Goal: Information Seeking & Learning: Learn about a topic

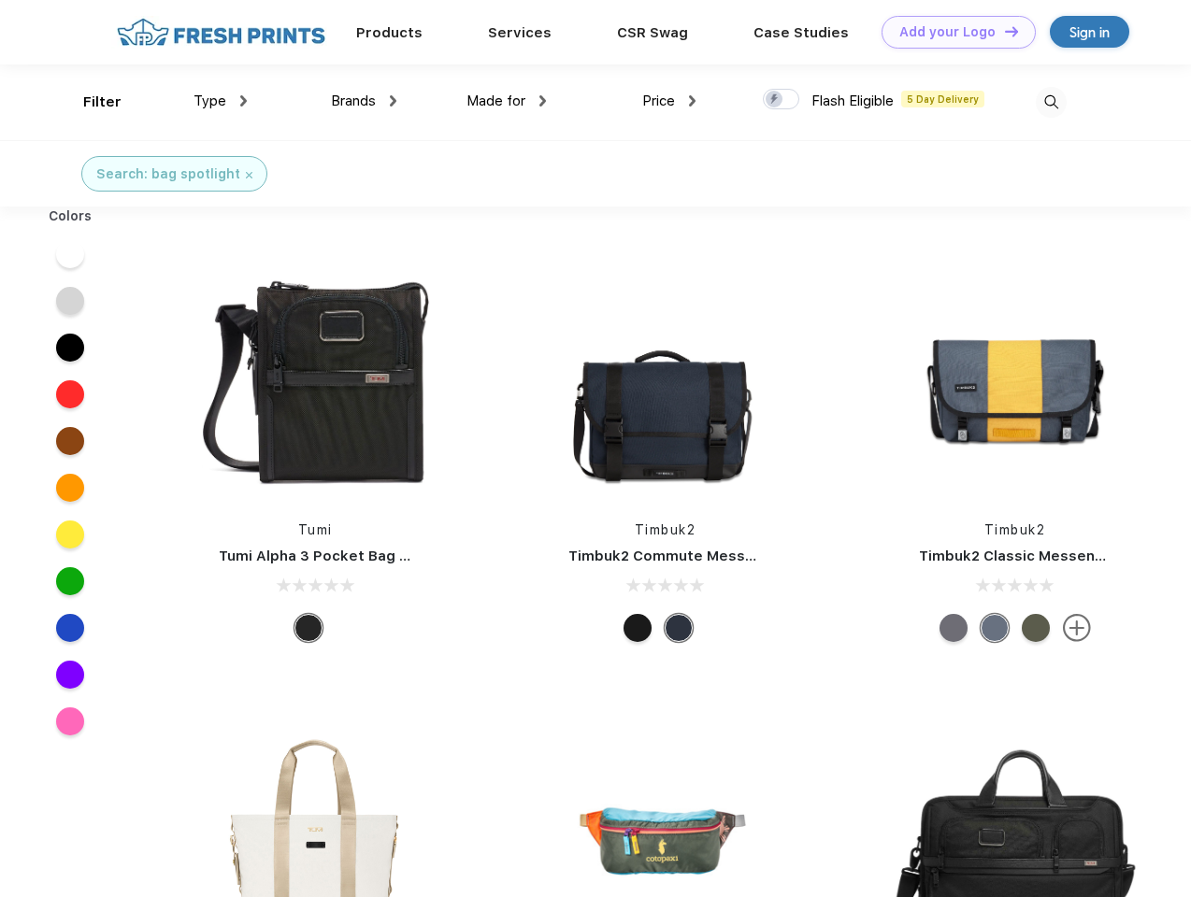
click at [952, 32] on link "Add your Logo Design Tool" at bounding box center [959, 32] width 154 height 33
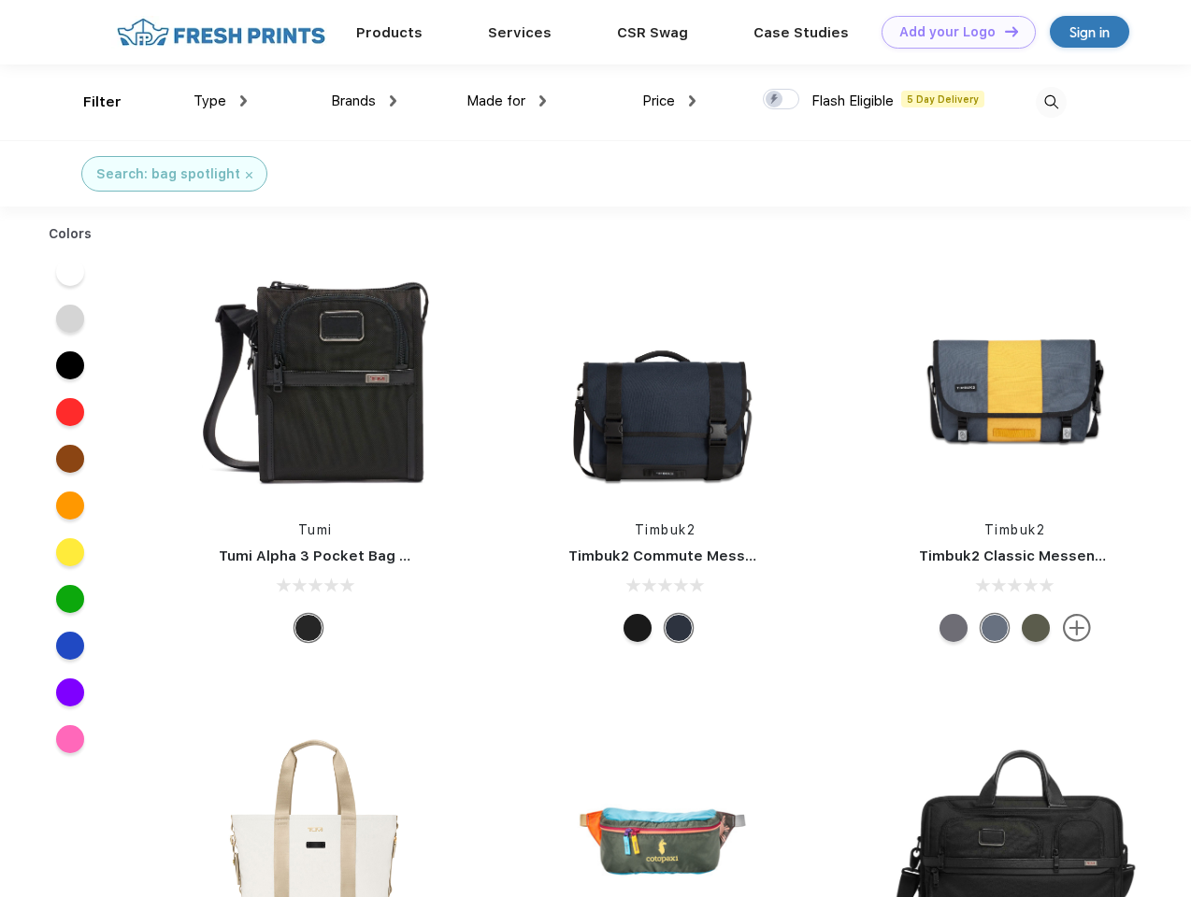
click at [90, 102] on div "Filter" at bounding box center [102, 103] width 38 height 22
click at [221, 101] on span "Type" at bounding box center [210, 101] width 33 height 17
click at [364, 101] on span "Brands" at bounding box center [353, 101] width 45 height 17
click at [507, 101] on span "Made for" at bounding box center [495, 101] width 59 height 17
click at [669, 101] on span "Price" at bounding box center [658, 101] width 33 height 17
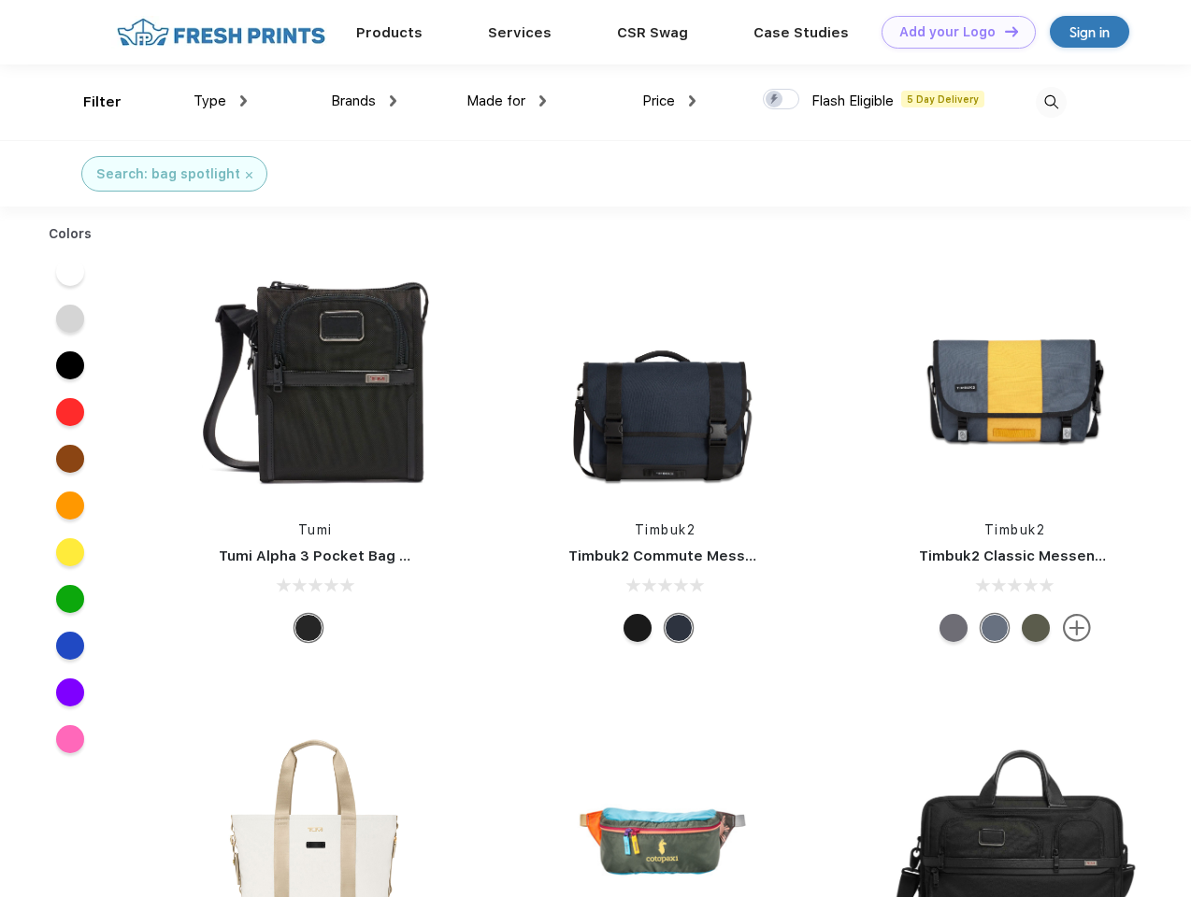
click at [782, 100] on div at bounding box center [781, 99] width 36 height 21
click at [775, 100] on input "checkbox" at bounding box center [769, 94] width 12 height 12
click at [1051, 102] on img at bounding box center [1051, 102] width 31 height 31
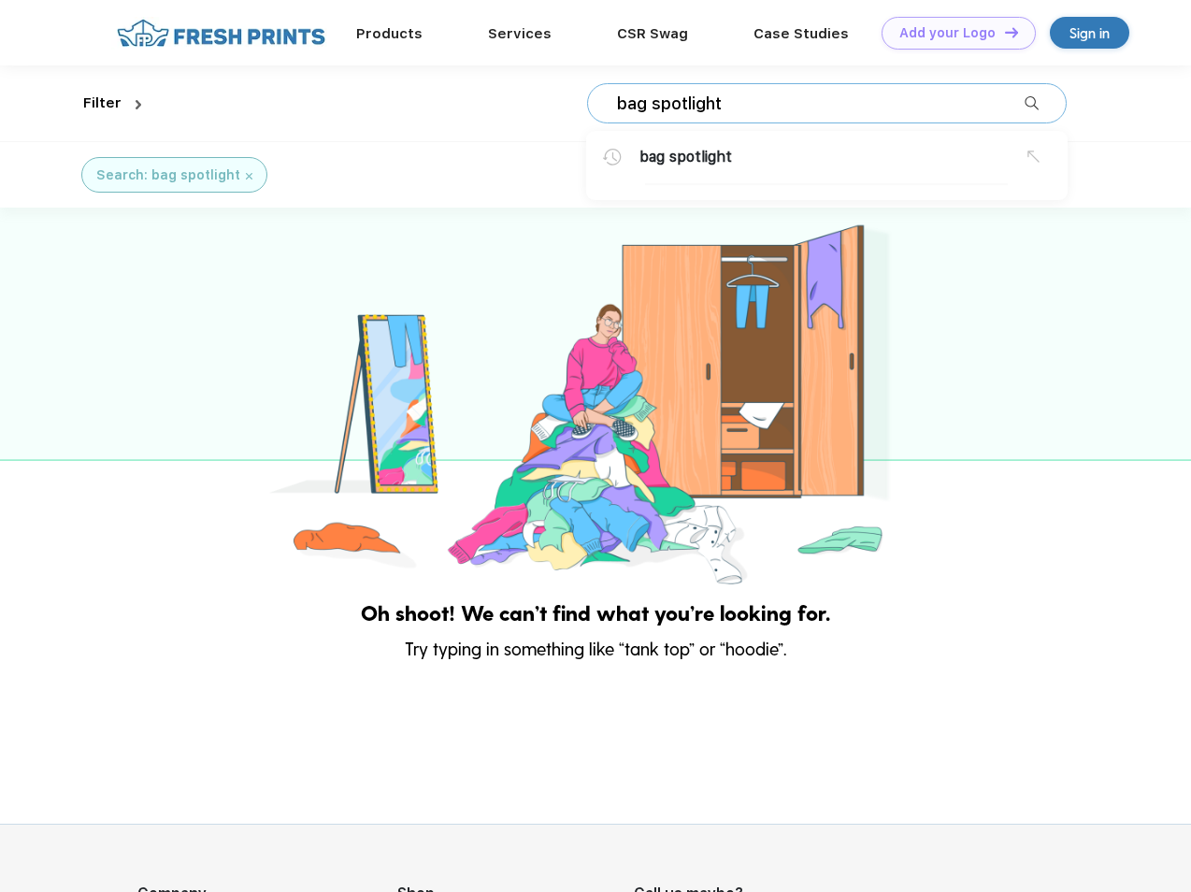
click at [70, 254] on div at bounding box center [595, 398] width 1191 height 381
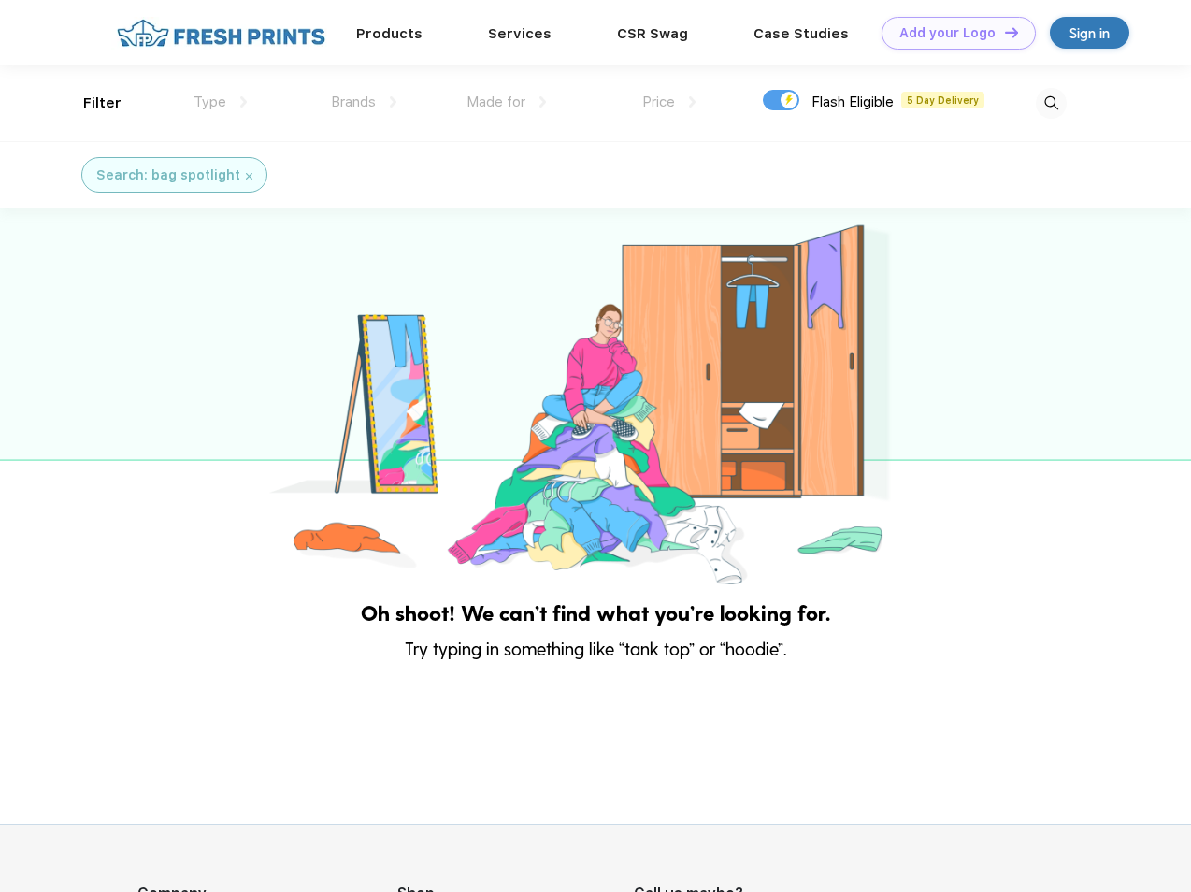
click at [70, 301] on div at bounding box center [595, 398] width 1191 height 381
